Goal: Task Accomplishment & Management: Use online tool/utility

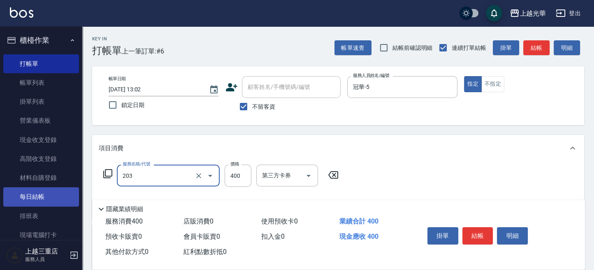
type input "指定單剪(203)"
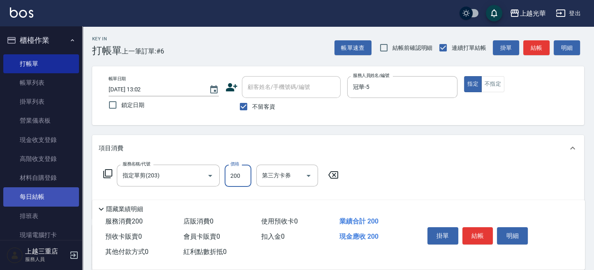
type input "200"
type input "指定洗髮(102)"
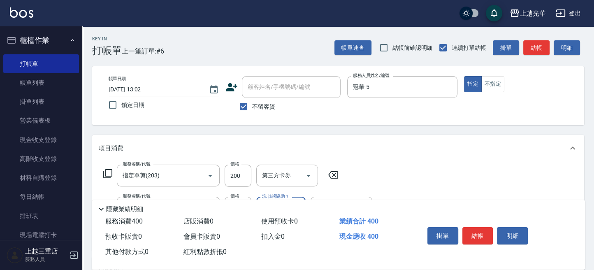
type input "5"
type input "[PERSON_NAME]-20"
click at [537, 44] on button "結帳" at bounding box center [536, 47] width 26 height 15
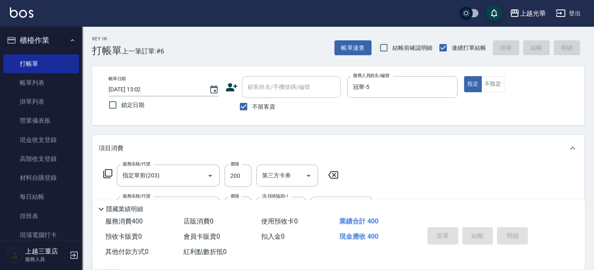
type input "[DATE] 13:34"
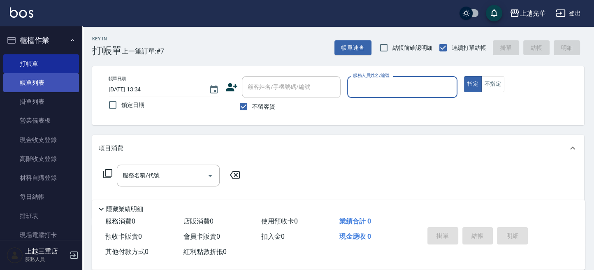
click at [41, 79] on link "帳單列表" at bounding box center [41, 82] width 76 height 19
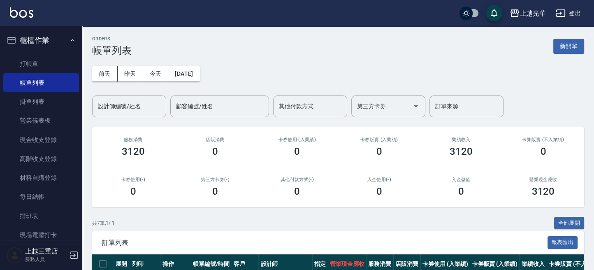
click at [134, 104] on div "設計師編號/姓名 設計師編號/姓名" at bounding box center [129, 106] width 74 height 22
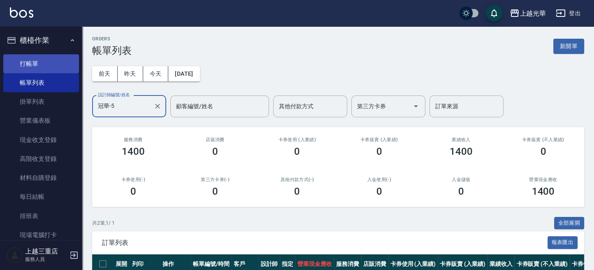
type input "冠華-5"
click at [56, 53] on ul "打帳單 帳單列表 掛單列表 營業儀表板 現金收支登錄 高階收支登錄 材料自購登錄 每日結帳 排班表 現場電腦打卡" at bounding box center [41, 149] width 76 height 197
click at [42, 58] on link "打帳單" at bounding box center [41, 63] width 76 height 19
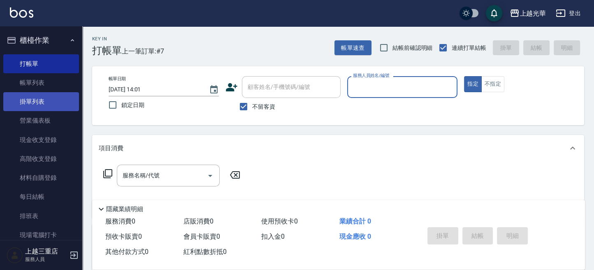
click at [56, 93] on link "掛單列表" at bounding box center [41, 101] width 76 height 19
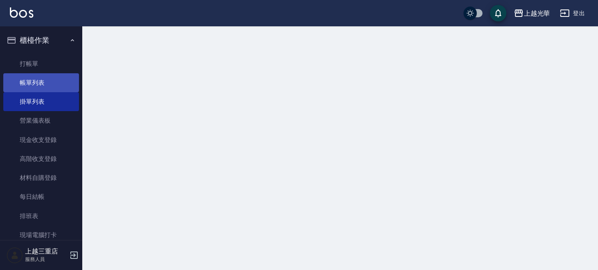
click at [57, 77] on link "帳單列表" at bounding box center [41, 82] width 76 height 19
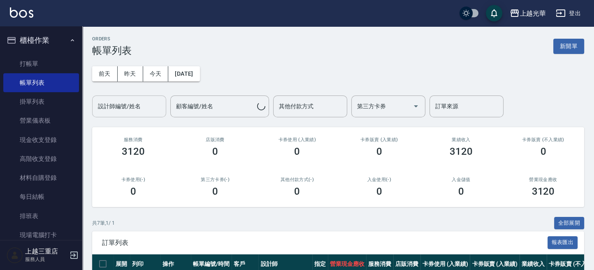
click at [141, 97] on div "設計師編號/姓名" at bounding box center [129, 106] width 74 height 22
type input "小[PERSON_NAME]-1"
click at [567, 46] on button "新開單" at bounding box center [568, 46] width 31 height 15
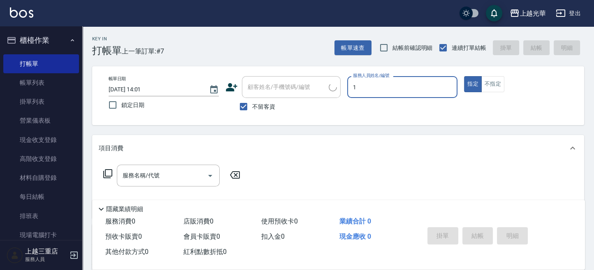
type input "1"
type button "true"
type input "小[PERSON_NAME]-1"
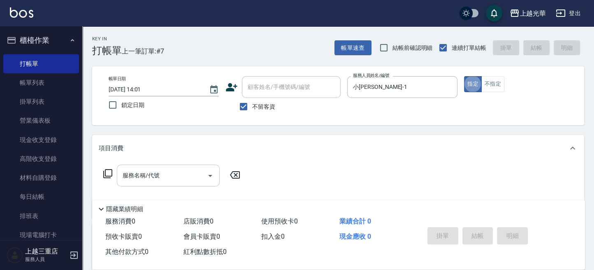
click at [168, 185] on div "服務名稱/代號" at bounding box center [168, 176] width 103 height 22
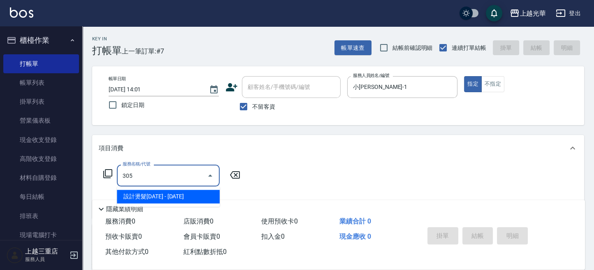
type input "設計燙髮1500(305)"
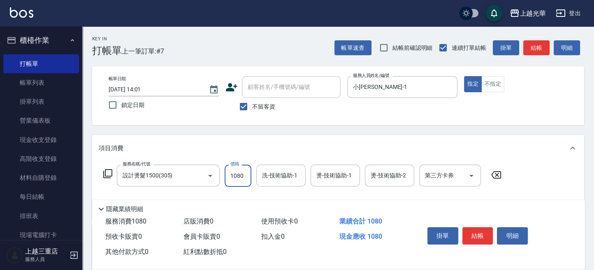
type input "1080"
click at [282, 176] on input "洗-技術協助-1" at bounding box center [281, 175] width 42 height 14
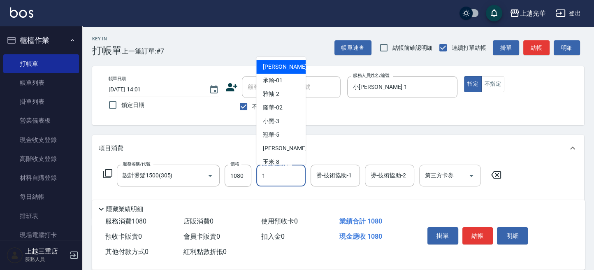
type input "小[PERSON_NAME]-1"
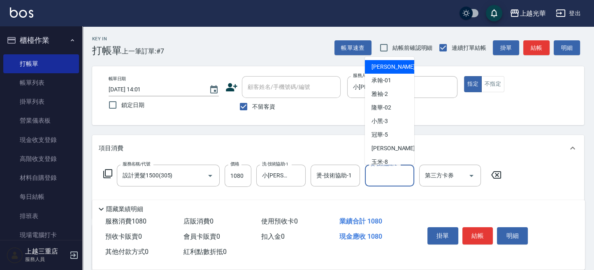
click at [383, 181] on input "燙-技術協助-2" at bounding box center [390, 175] width 42 height 14
type input "小[PERSON_NAME]-1"
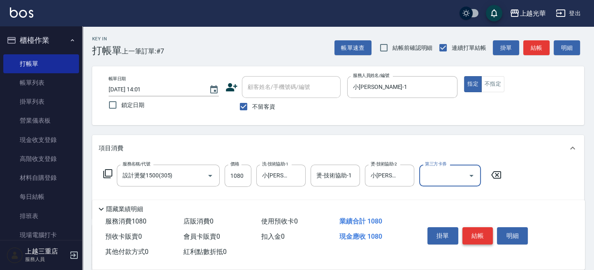
click at [474, 234] on button "結帳" at bounding box center [477, 235] width 31 height 17
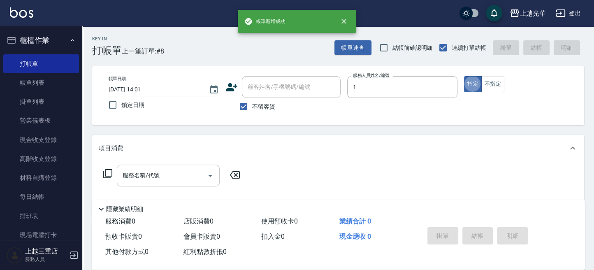
type input "小[PERSON_NAME]-1"
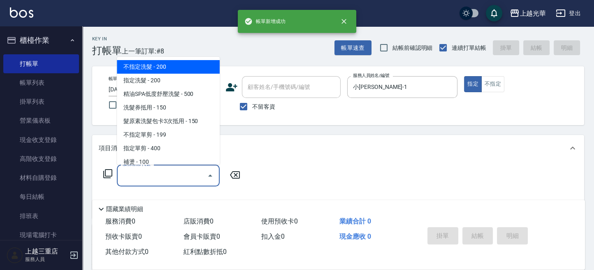
click at [150, 178] on input "服務名稱/代號" at bounding box center [162, 175] width 83 height 14
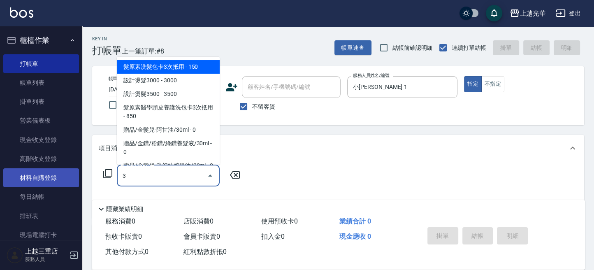
drag, startPoint x: 158, startPoint y: 175, endPoint x: 21, endPoint y: 168, distance: 136.7
click at [2, 172] on div "上越光華 登出 櫃檯作業 打帳單 帳單列表 掛單列表 營業儀表板 現金收支登錄 高階收支登錄 材料自購登錄 每日結帳 排班表 現場電腦打卡 預約管理 預約管理…" at bounding box center [297, 190] width 594 height 381
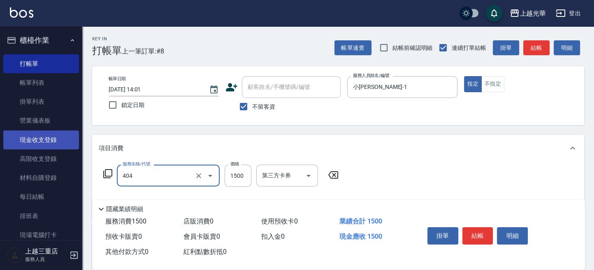
type input "設計染髮(404)"
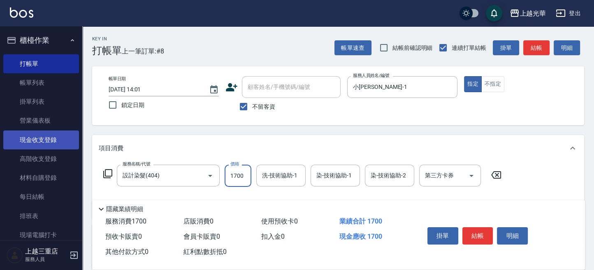
type input "1700"
type input "小[PERSON_NAME]-1"
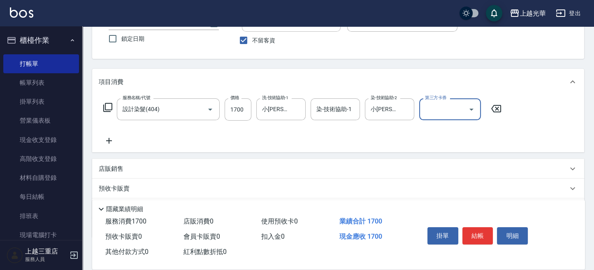
scroll to position [112, 0]
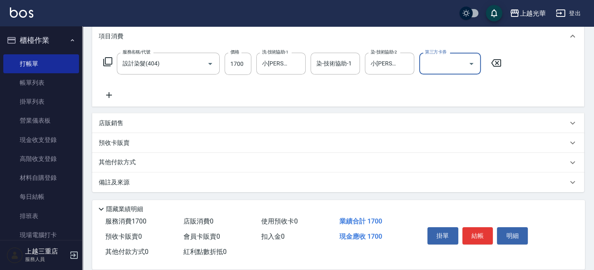
click at [111, 97] on icon at bounding box center [109, 95] width 21 height 10
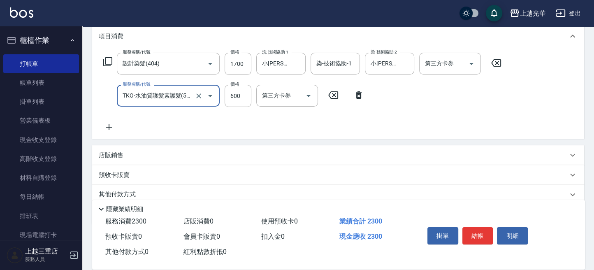
type input "TKO-水油質護髮素護髮(521)"
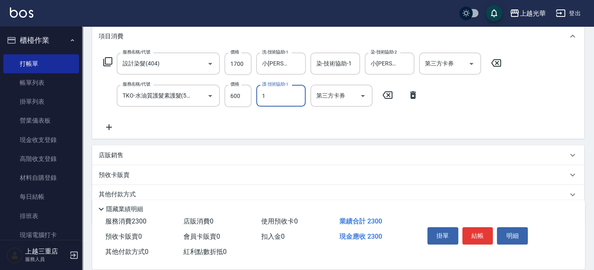
type input "小[PERSON_NAME]-1"
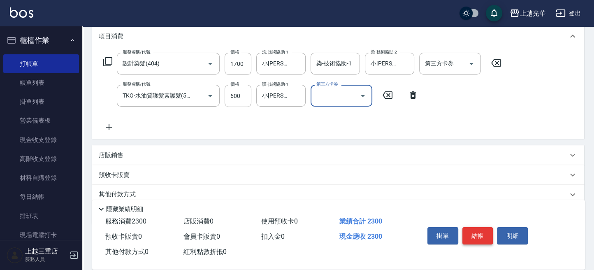
click at [478, 227] on button "結帳" at bounding box center [477, 235] width 31 height 17
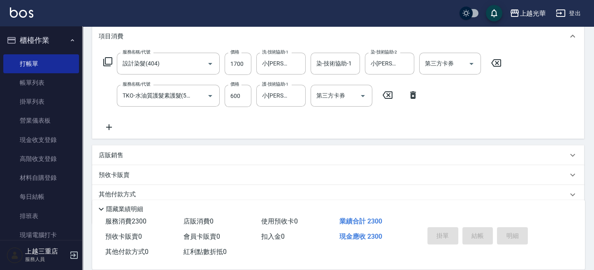
type input "[DATE] 14:02"
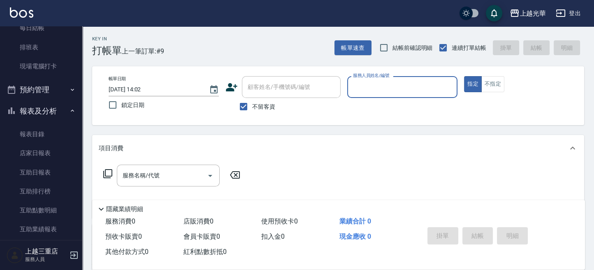
scroll to position [329, 0]
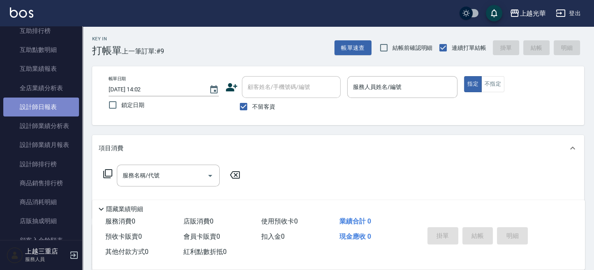
click at [45, 115] on link "設計師日報表" at bounding box center [41, 106] width 76 height 19
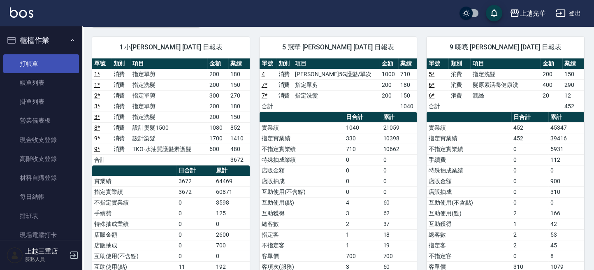
click at [28, 66] on link "打帳單" at bounding box center [41, 63] width 76 height 19
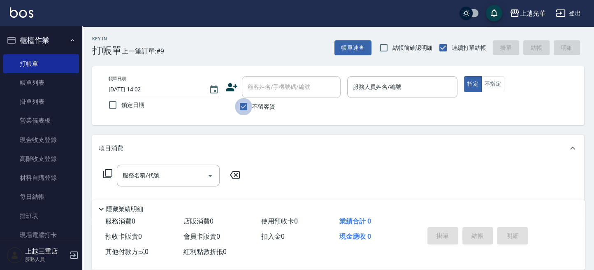
click at [247, 107] on input "不留客資" at bounding box center [243, 106] width 17 height 17
checkbox input "false"
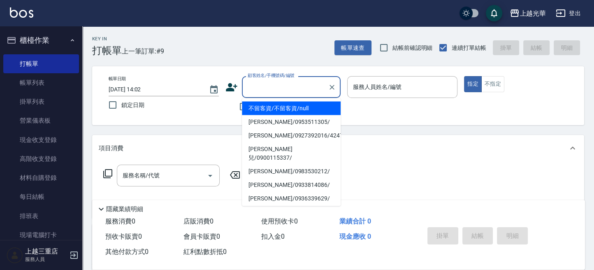
drag, startPoint x: 247, startPoint y: 92, endPoint x: 121, endPoint y: 139, distance: 135.1
click at [247, 91] on input "顧客姓名/手機號碼/編號" at bounding box center [285, 87] width 79 height 14
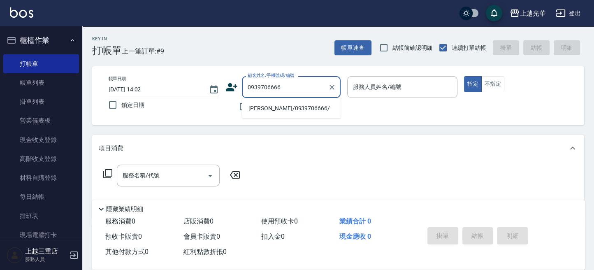
click at [292, 111] on li "[PERSON_NAME]/0939706666/" at bounding box center [291, 108] width 99 height 14
type input "[PERSON_NAME]/0939706666/"
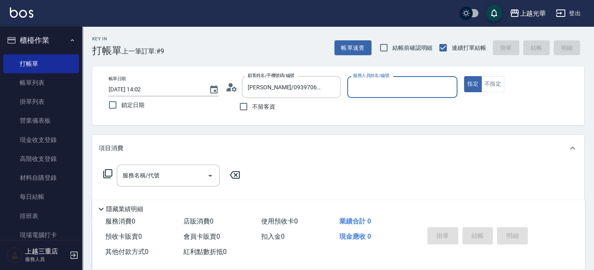
type input "[PERSON_NAME]-12"
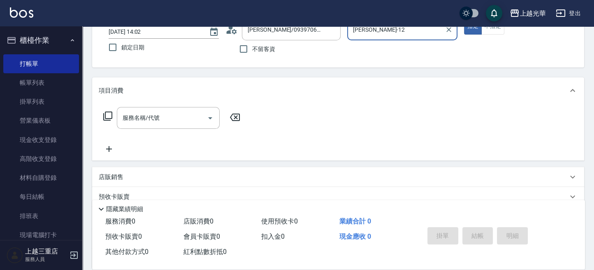
scroll to position [109, 0]
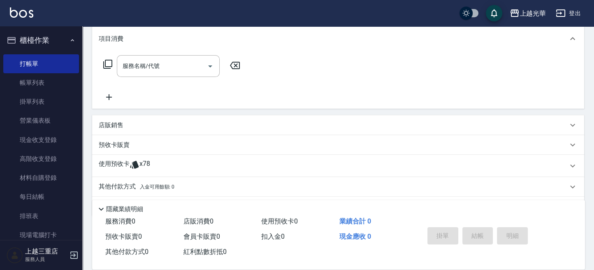
click at [118, 165] on p "使用預收卡" at bounding box center [114, 166] width 31 height 12
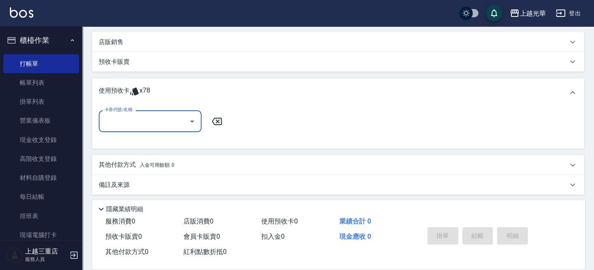
scroll to position [195, 0]
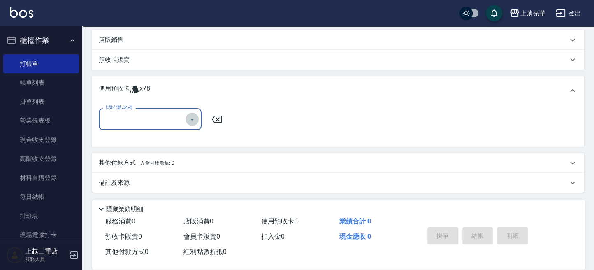
click at [191, 118] on icon "Open" at bounding box center [192, 119] width 4 height 2
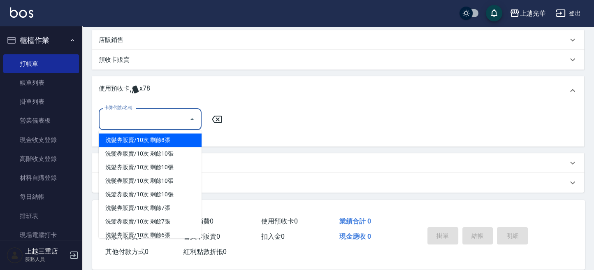
click at [148, 142] on div "洗髮券販賣/10次 剩餘8張" at bounding box center [150, 140] width 103 height 14
type input "洗髮券販賣/10次"
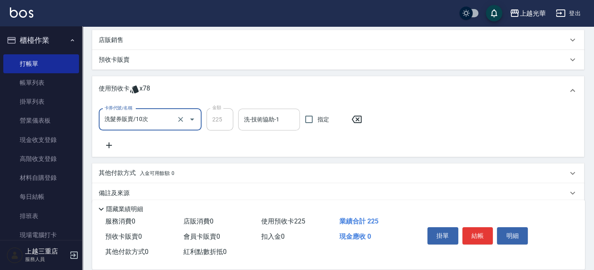
click at [270, 123] on input "洗-技術協助-1" at bounding box center [269, 119] width 54 height 14
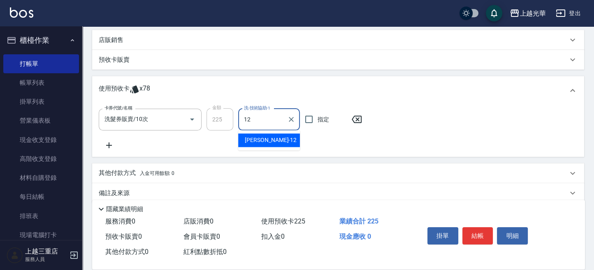
click at [264, 136] on div "[PERSON_NAME] -12" at bounding box center [269, 140] width 62 height 14
type input "[PERSON_NAME]-12"
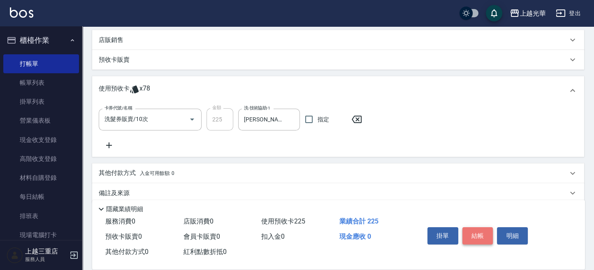
click at [478, 234] on button "結帳" at bounding box center [477, 235] width 31 height 17
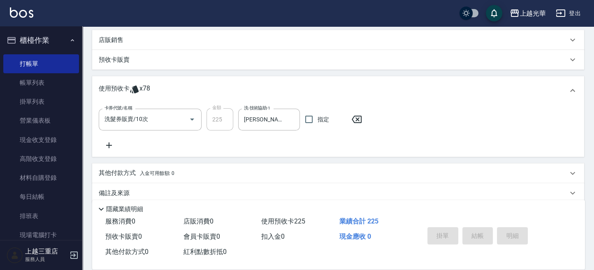
type input "[DATE] 14:07"
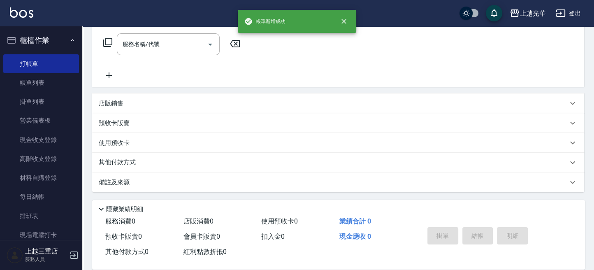
scroll to position [0, 0]
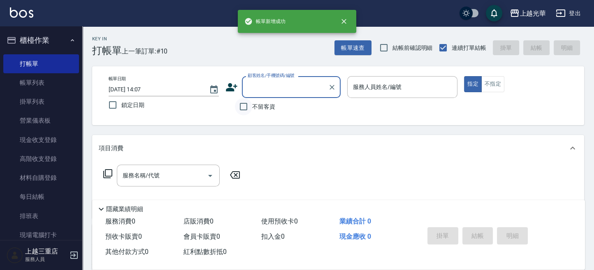
click at [248, 108] on input "不留客資" at bounding box center [243, 106] width 17 height 17
checkbox input "true"
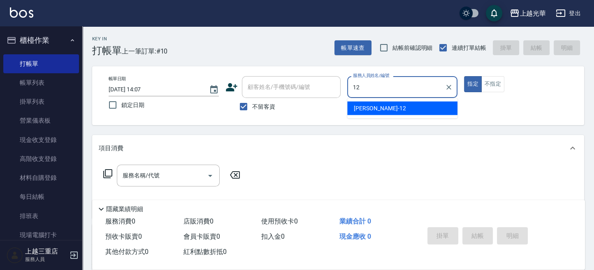
click at [382, 107] on div "[PERSON_NAME] -12" at bounding box center [402, 108] width 110 height 14
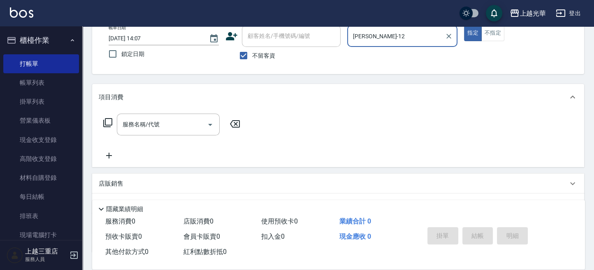
scroll to position [109, 0]
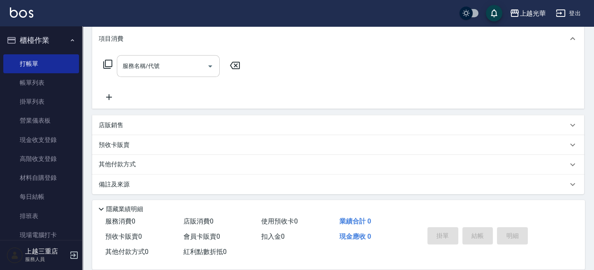
click at [212, 65] on icon "Open" at bounding box center [210, 66] width 10 height 10
type input "[PERSON_NAME]-12"
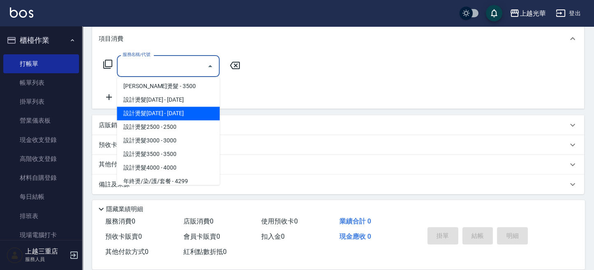
click at [158, 112] on span "設計燙髮[DATE] - [DATE]" at bounding box center [168, 114] width 103 height 14
type input "設計燙髮2000(306)"
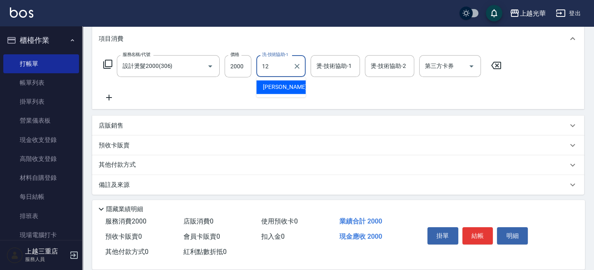
click at [281, 85] on span "[PERSON_NAME] -12" at bounding box center [289, 87] width 52 height 9
type input "[PERSON_NAME]-12"
click at [329, 69] on input "燙-技術協助-1" at bounding box center [335, 66] width 42 height 14
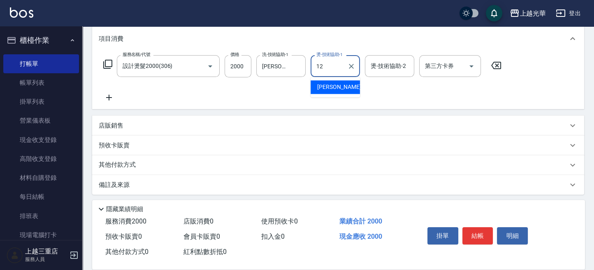
click at [334, 90] on span "[PERSON_NAME] -12" at bounding box center [343, 87] width 52 height 9
type input "[PERSON_NAME]-12"
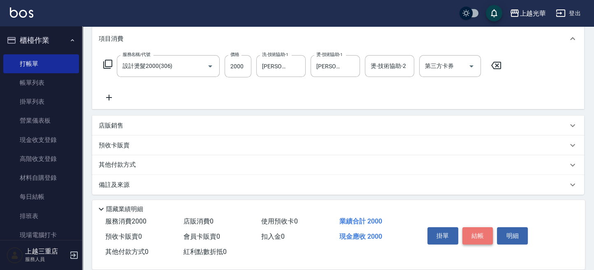
click at [475, 237] on button "結帳" at bounding box center [477, 235] width 31 height 17
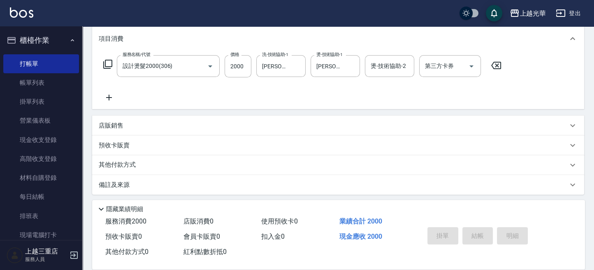
type input "[DATE] 14:08"
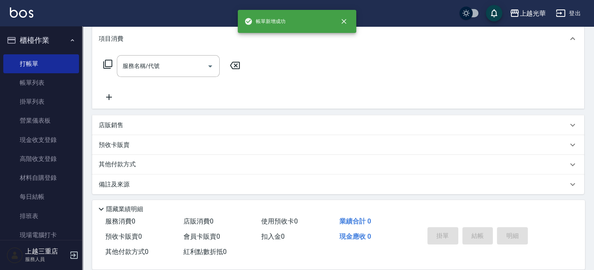
scroll to position [0, 0]
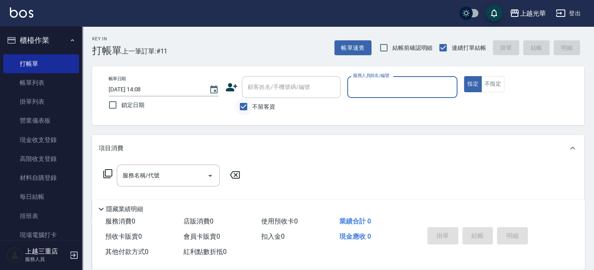
click at [245, 106] on input "不留客資" at bounding box center [243, 106] width 17 height 17
checkbox input "false"
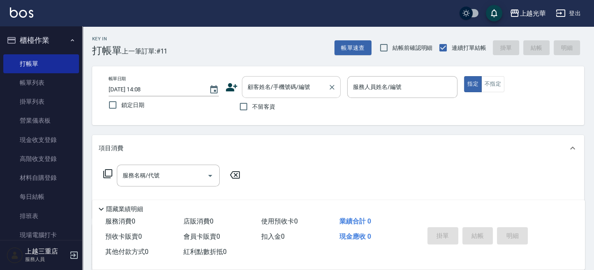
drag, startPoint x: 250, startPoint y: 90, endPoint x: 259, endPoint y: 97, distance: 11.4
click at [250, 90] on input "顧客姓名/手機號碼/編號" at bounding box center [285, 87] width 79 height 14
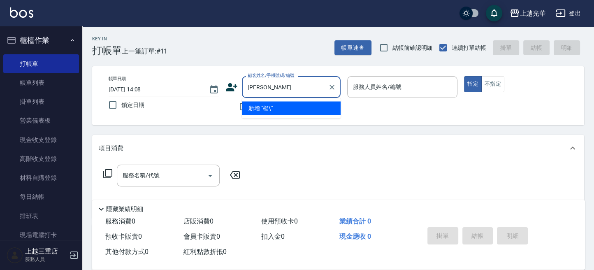
type input "[PERSON_NAME]"
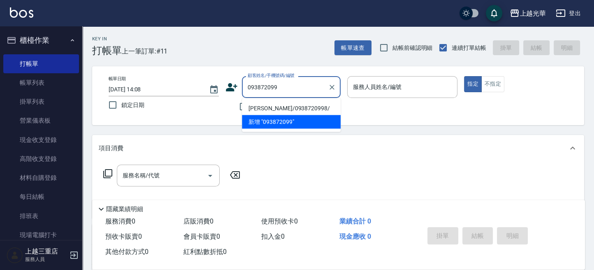
click at [288, 104] on li "[PERSON_NAME]/0938720998/" at bounding box center [291, 108] width 99 height 14
type input "[PERSON_NAME]/0938720998/"
type input "喨喨-9"
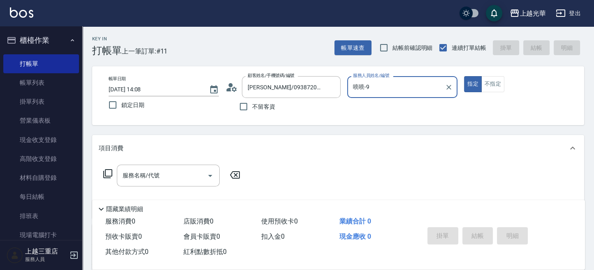
drag, startPoint x: 144, startPoint y: 174, endPoint x: 180, endPoint y: 152, distance: 42.0
click at [155, 167] on div "服務名稱/代號" at bounding box center [168, 176] width 103 height 22
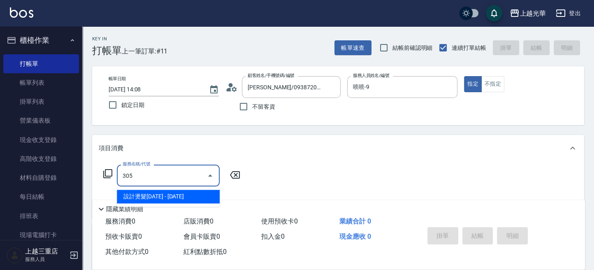
type input "設計燙髮1500(305)"
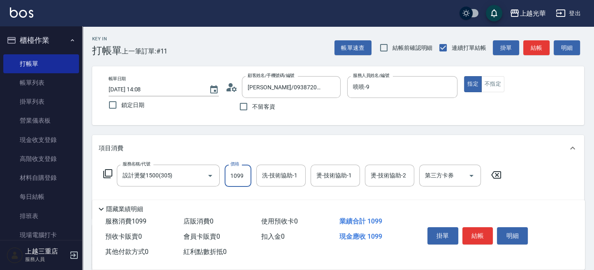
type input "1099"
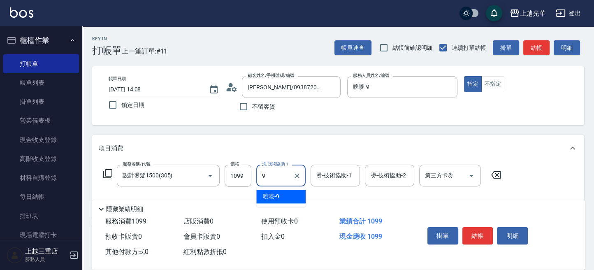
type input "喨喨-9"
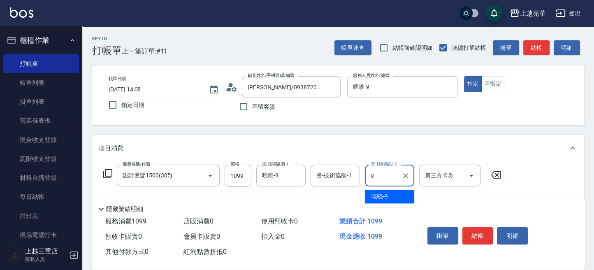
type input "喨喨-9"
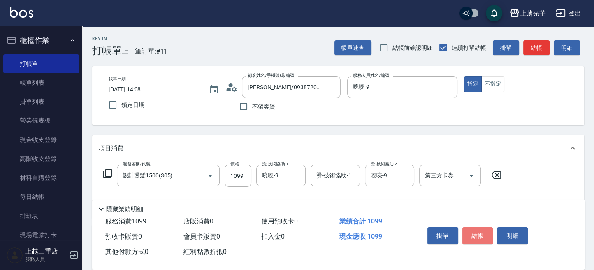
click at [482, 238] on button "結帳" at bounding box center [477, 235] width 31 height 17
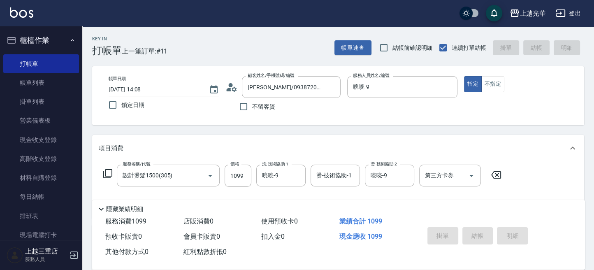
type input "[DATE] 14:19"
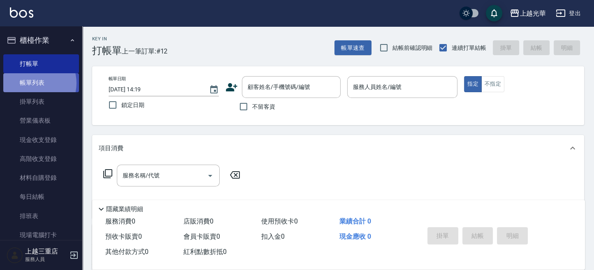
click at [33, 83] on link "帳單列表" at bounding box center [41, 82] width 76 height 19
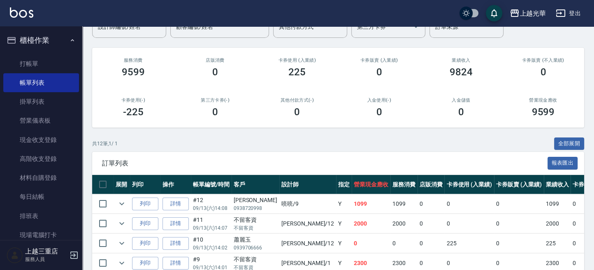
scroll to position [165, 0]
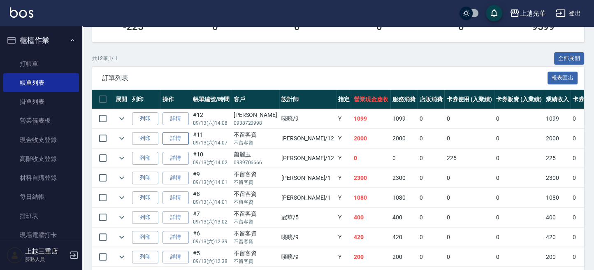
click at [177, 138] on link "詳情" at bounding box center [175, 138] width 26 height 13
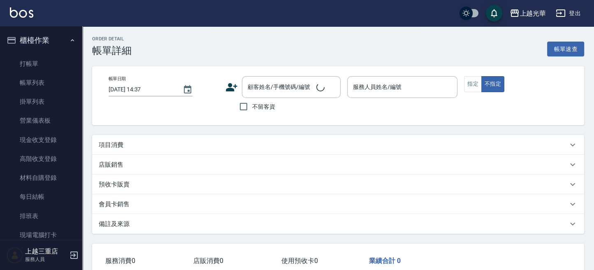
type input "[DATE] 14:07"
checkbox input "true"
type input "[PERSON_NAME]-12"
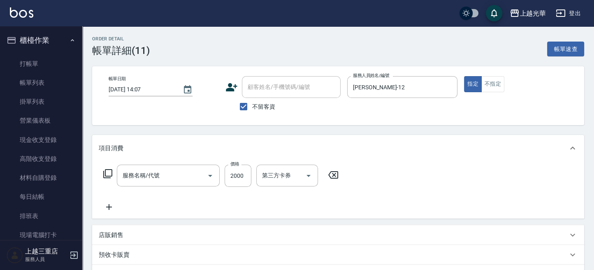
type input "設計燙髮2000(306)"
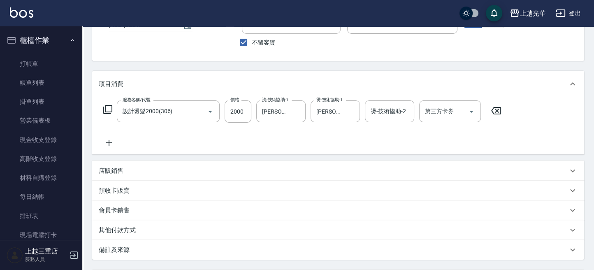
scroll to position [109, 0]
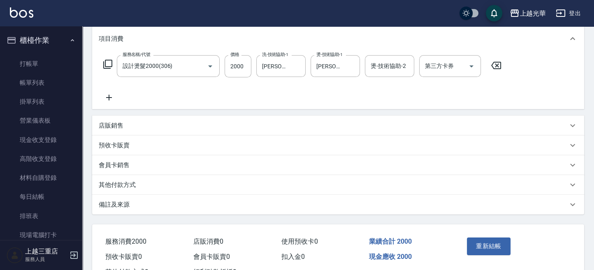
click at [123, 125] on p "店販銷售" at bounding box center [111, 125] width 25 height 9
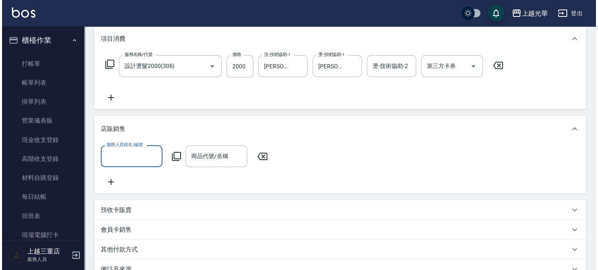
scroll to position [0, 0]
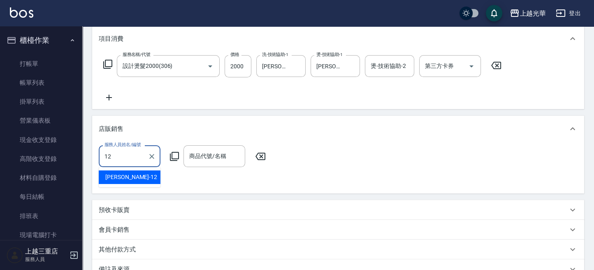
click at [109, 176] on span "[PERSON_NAME] -12" at bounding box center [131, 177] width 52 height 9
type input "[PERSON_NAME]-12"
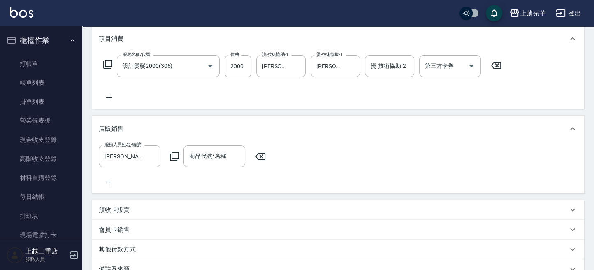
click at [177, 157] on icon at bounding box center [174, 156] width 10 height 10
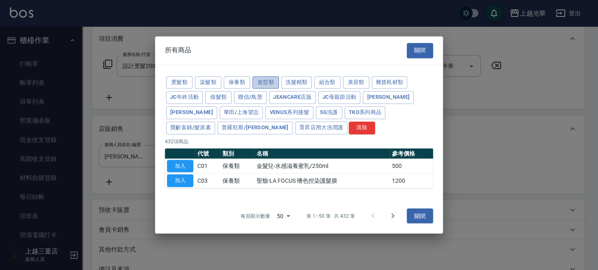
click at [266, 83] on button "造型類" at bounding box center [266, 82] width 26 height 13
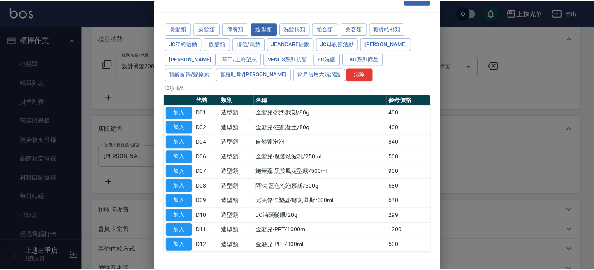
scroll to position [43, 0]
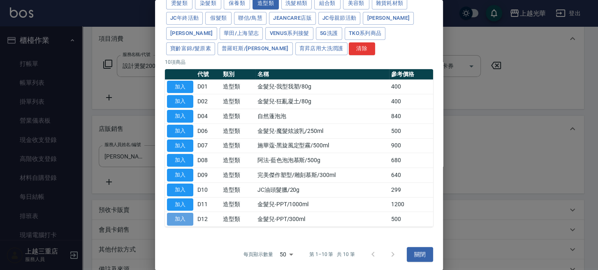
click at [181, 219] on button "加入" at bounding box center [180, 219] width 26 height 13
type input "金髮兒-PPT/300ml"
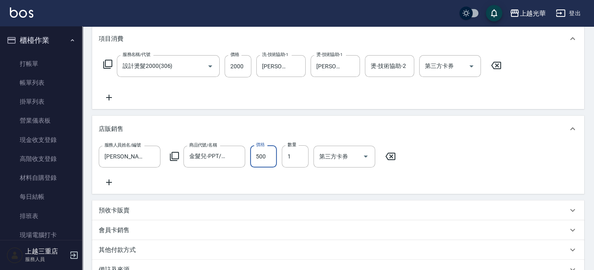
click at [267, 153] on input "500" at bounding box center [263, 156] width 27 height 22
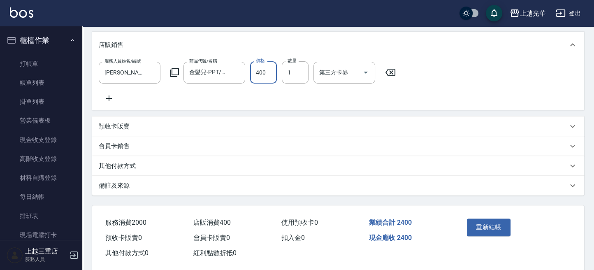
scroll to position [214, 0]
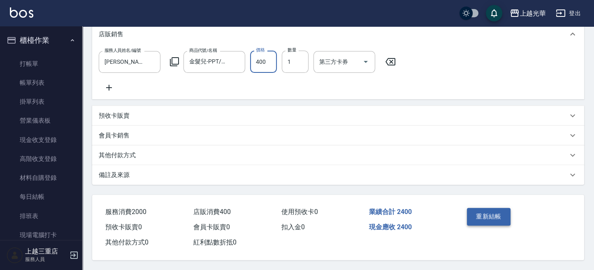
type input "400"
click at [490, 211] on button "重新結帳" at bounding box center [489, 216] width 44 height 17
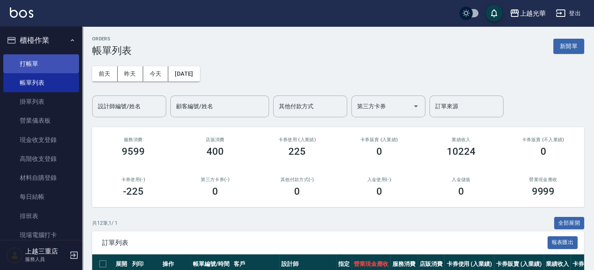
click at [42, 61] on link "打帳單" at bounding box center [41, 63] width 76 height 19
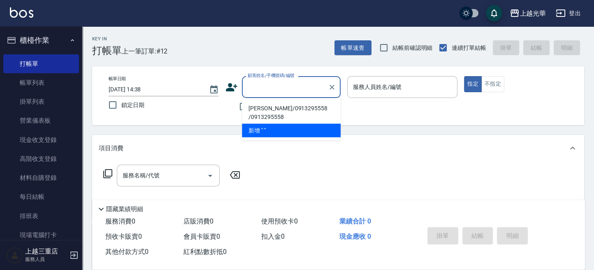
click at [334, 87] on icon "Clear" at bounding box center [332, 87] width 8 height 8
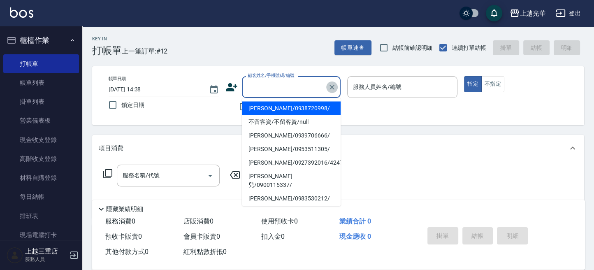
click at [332, 85] on icon "Clear" at bounding box center [332, 87] width 8 height 8
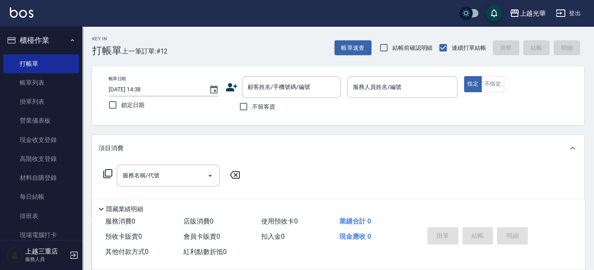
click at [366, 110] on div "帳單日期 [DATE] 14:38 鎖定日期 顧客姓名/手機號碼/編號 顧客姓名/手機號碼/編號 不留客資 服務人員姓名/編號 服務人員姓名/編號 指定 不指定" at bounding box center [338, 95] width 472 height 39
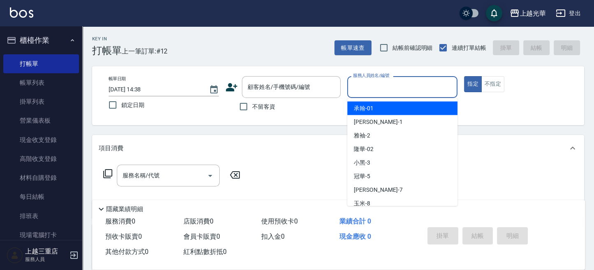
click at [379, 90] on input "服務人員姓名/編號" at bounding box center [402, 87] width 103 height 14
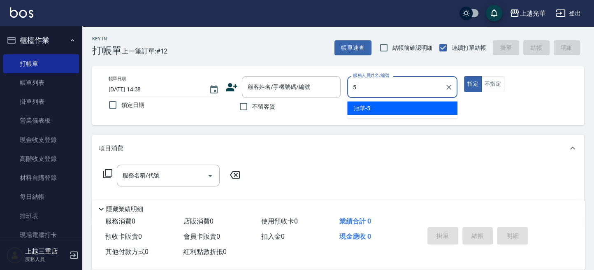
type input "冠華-5"
type button "true"
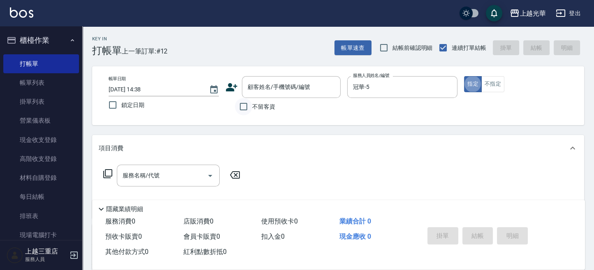
click at [244, 105] on input "不留客資" at bounding box center [243, 106] width 17 height 17
checkbox input "true"
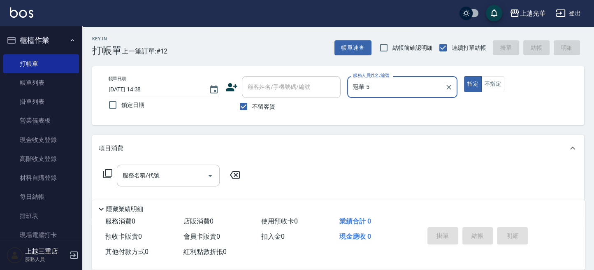
click at [166, 168] on input "服務名稱/代號" at bounding box center [162, 175] width 83 height 14
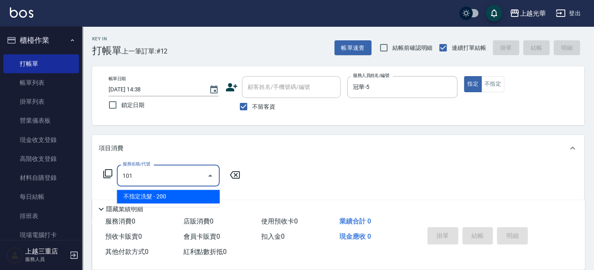
type input "不指定洗髮(101)"
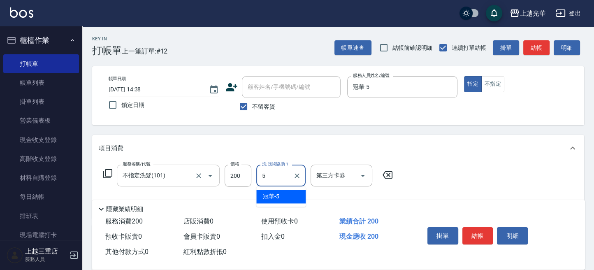
type input "冠華-5"
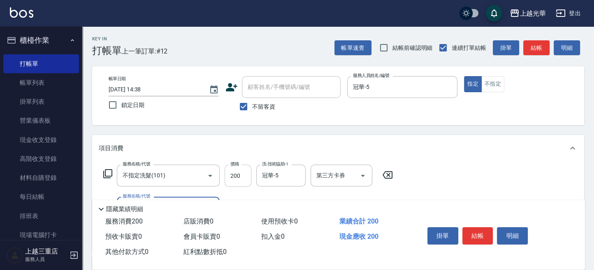
click at [236, 175] on input "200" at bounding box center [238, 176] width 27 height 22
type input "300"
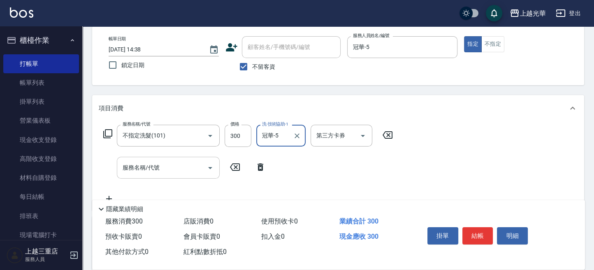
scroll to position [55, 0]
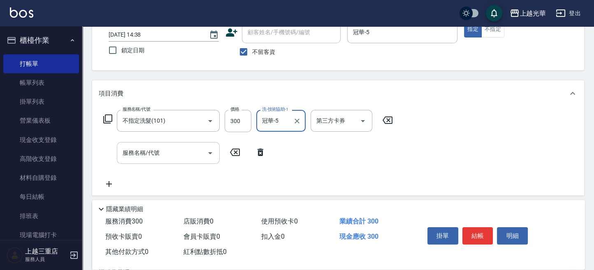
click at [184, 154] on input "服務名稱/代號" at bounding box center [162, 153] width 83 height 14
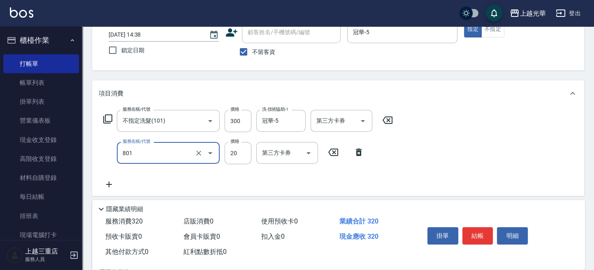
type input "潤絲(801)"
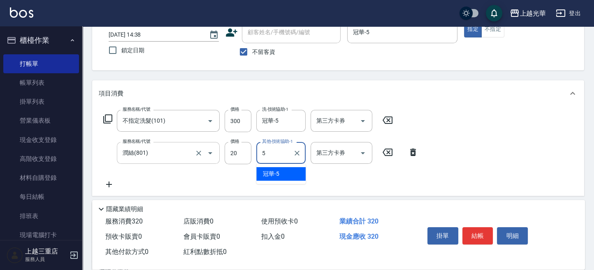
type input "冠華-5"
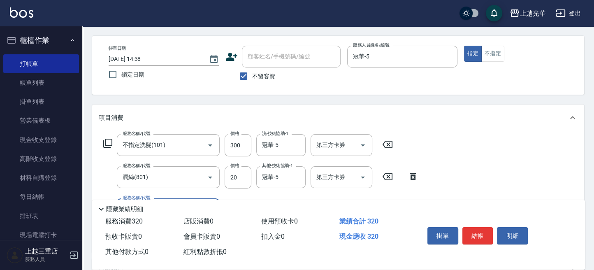
scroll to position [0, 0]
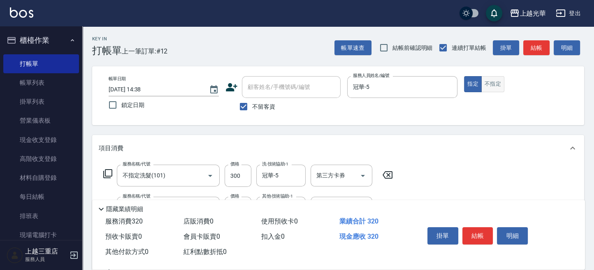
drag, startPoint x: 483, startPoint y: 73, endPoint x: 487, endPoint y: 77, distance: 6.1
click at [486, 76] on div "帳單日期 [DATE] 14:38 鎖定日期 顧客姓名/手機號碼/編號 顧客姓名/手機號碼/編號 不留客資 服務人員姓名/編號 冠華-5 服務人員姓名/編號 …" at bounding box center [338, 95] width 492 height 59
drag, startPoint x: 491, startPoint y: 80, endPoint x: 534, endPoint y: 64, distance: 46.1
click at [492, 80] on button "不指定" at bounding box center [492, 84] width 23 height 16
click at [531, 48] on button "結帳" at bounding box center [536, 47] width 26 height 15
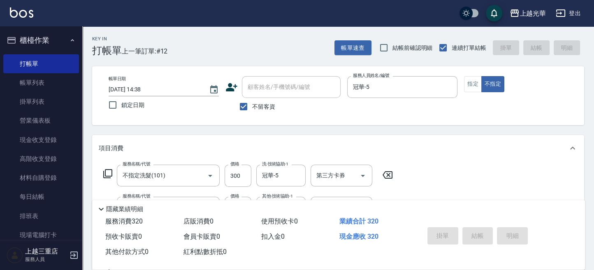
type input "[DATE] 14:42"
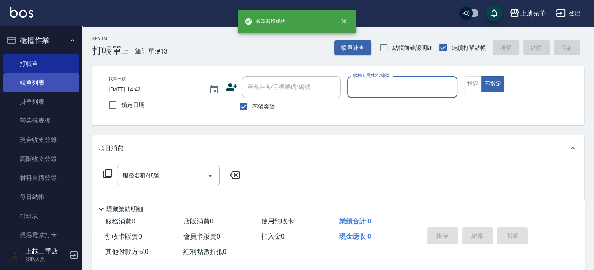
drag, startPoint x: 60, startPoint y: 79, endPoint x: 65, endPoint y: 76, distance: 4.8
click at [60, 79] on link "帳單列表" at bounding box center [41, 82] width 76 height 19
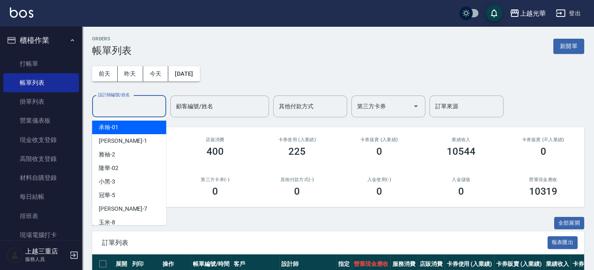
click at [133, 99] on div "設計師編號/姓名 設計師編號/姓名" at bounding box center [129, 106] width 74 height 22
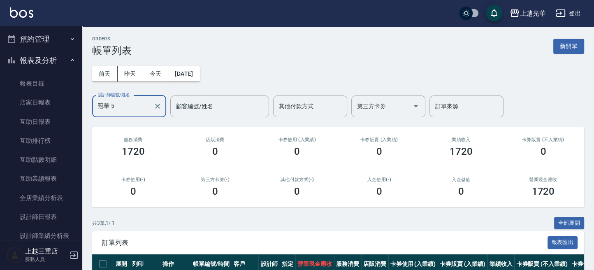
scroll to position [274, 0]
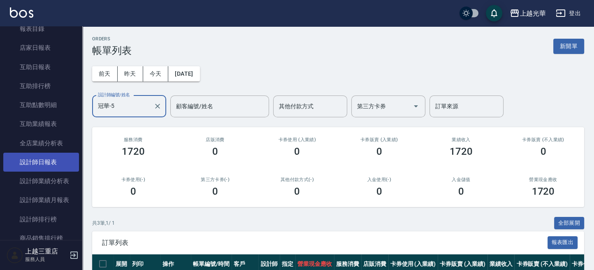
type input "冠華-5"
click at [55, 159] on link "設計師日報表" at bounding box center [41, 162] width 76 height 19
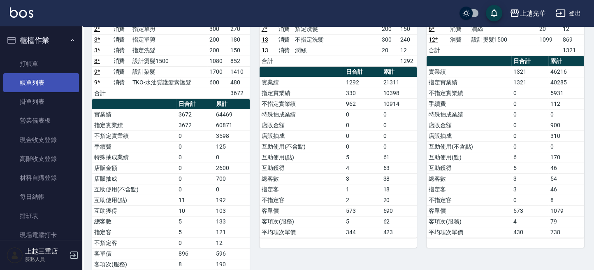
scroll to position [63, 0]
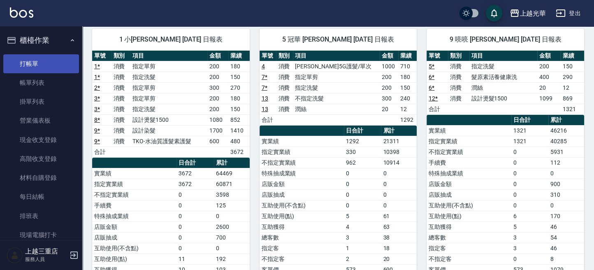
click at [44, 58] on link "打帳單" at bounding box center [41, 63] width 76 height 19
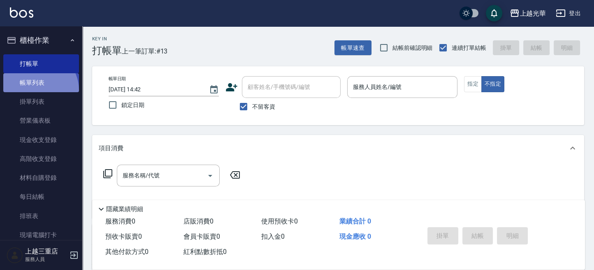
click at [37, 90] on link "帳單列表" at bounding box center [41, 82] width 76 height 19
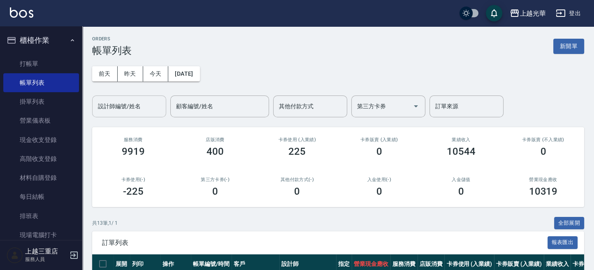
click at [143, 109] on input "設計師編號/姓名" at bounding box center [129, 106] width 67 height 14
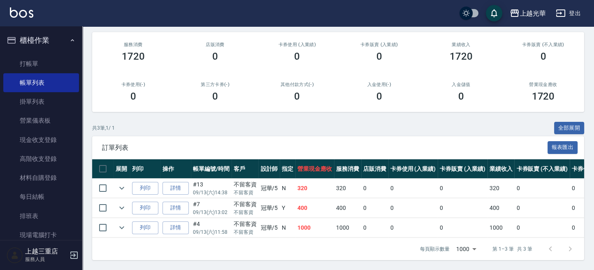
scroll to position [102, 0]
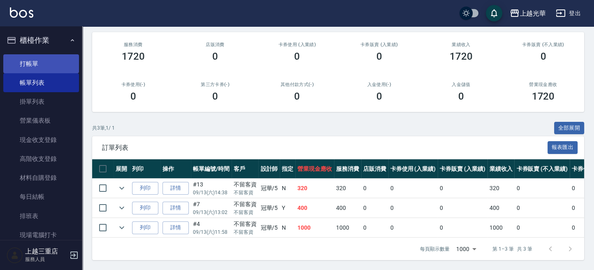
type input "冠華-5"
click at [63, 67] on link "打帳單" at bounding box center [41, 63] width 76 height 19
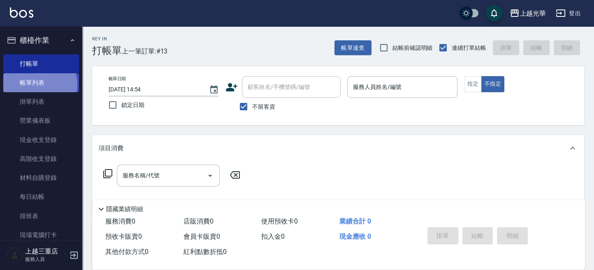
click at [38, 85] on link "帳單列表" at bounding box center [41, 82] width 76 height 19
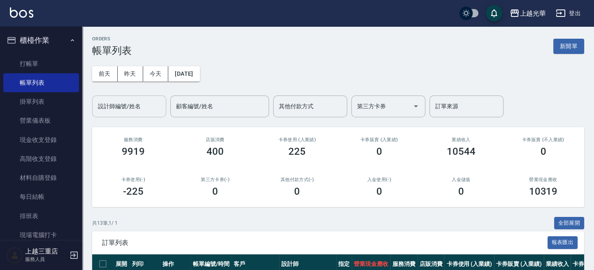
click at [145, 102] on input "設計師編號/姓名" at bounding box center [129, 106] width 67 height 14
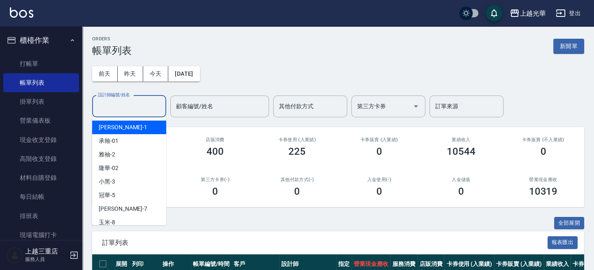
click at [138, 120] on ul "[PERSON_NAME] -1 承翰 -01 雅袖 -2 隆華 -02 小黑 -3 冠華 -5 [PERSON_NAME] -7 玉米 -8 喨喨 -9 […" at bounding box center [129, 171] width 74 height 108
click at [107, 125] on span "小詹 -1" at bounding box center [123, 127] width 49 height 9
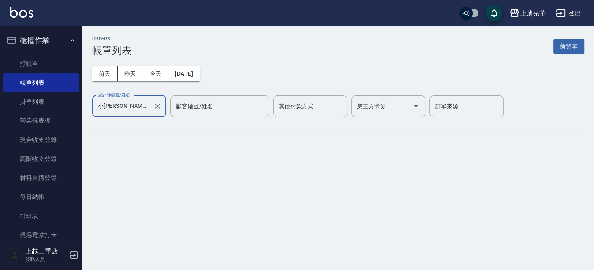
type input "小[PERSON_NAME]-1"
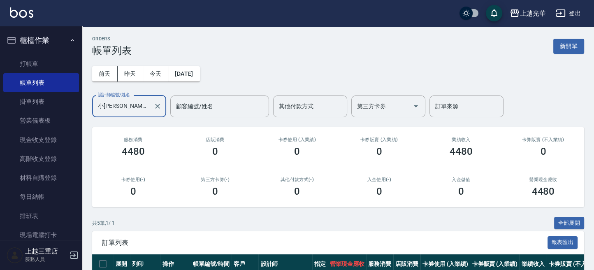
scroll to position [109, 0]
